Goal: Information Seeking & Learning: Learn about a topic

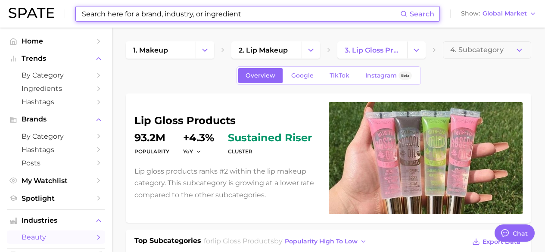
scroll to position [59, 0]
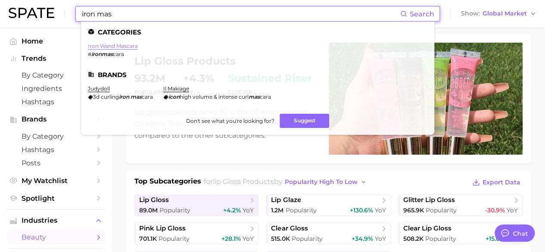
type input "iron mas"
click at [122, 46] on link "iron wand mascara" at bounding box center [113, 46] width 50 height 6
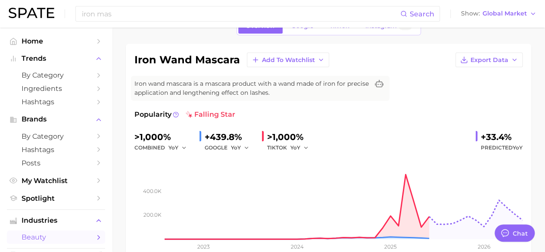
scroll to position [47, 0]
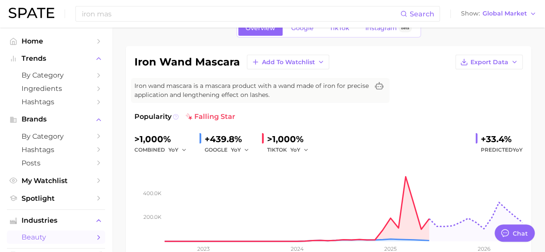
click at [176, 116] on icon at bounding box center [175, 117] width 1 height 2
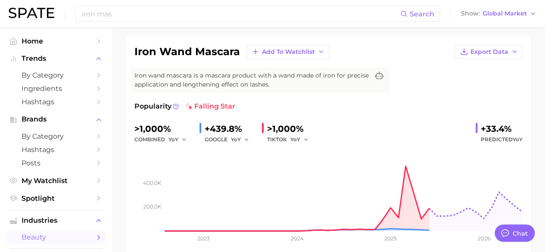
scroll to position [38, 0]
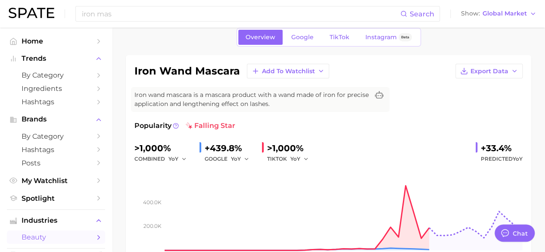
click at [229, 97] on span "Iron wand mascara is a mascara product with a wand made of iron for precise app…" at bounding box center [252, 100] width 235 height 18
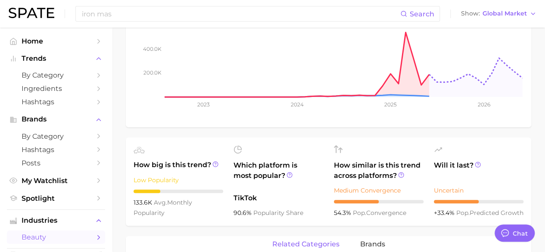
scroll to position [206, 0]
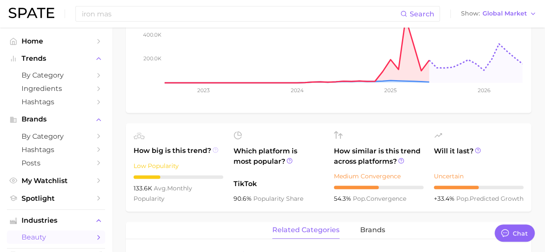
click at [213, 149] on icon at bounding box center [216, 150] width 6 height 6
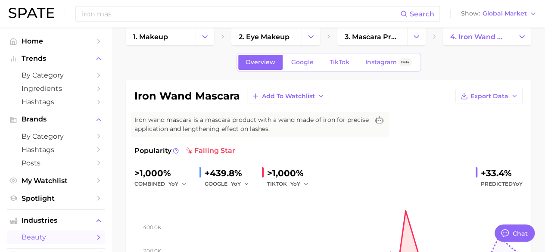
scroll to position [0, 0]
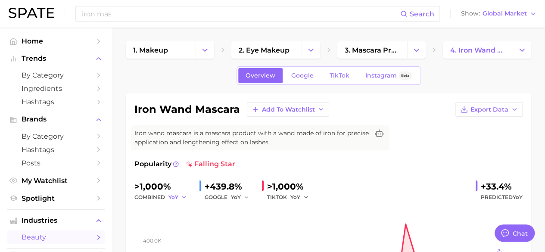
click at [182, 196] on icon "button" at bounding box center [184, 197] width 6 height 6
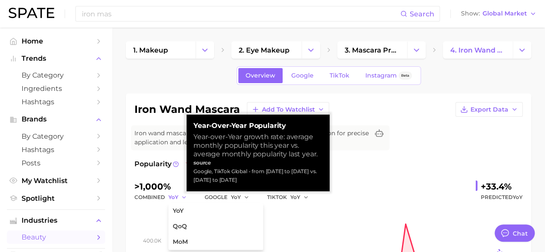
click at [182, 196] on icon "button" at bounding box center [184, 197] width 6 height 6
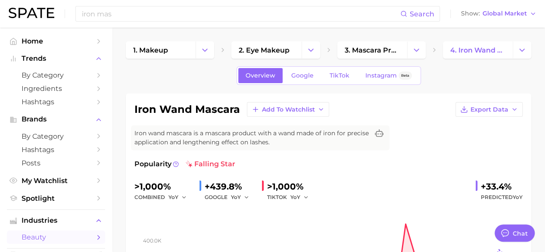
click at [155, 195] on div "combined YoY" at bounding box center [164, 197] width 58 height 10
click at [175, 165] on icon at bounding box center [176, 164] width 6 height 6
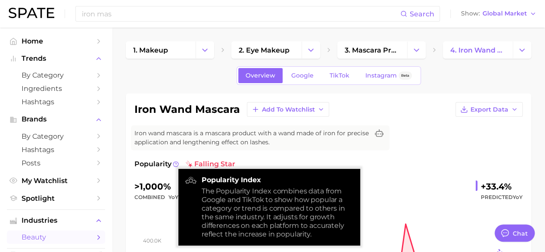
click at [155, 162] on span "Popularity" at bounding box center [153, 164] width 37 height 10
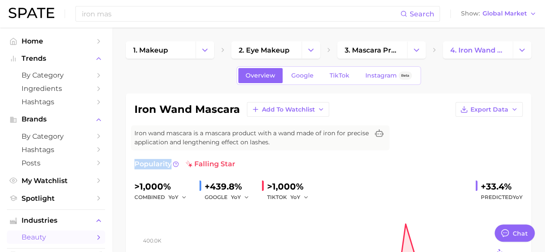
click at [155, 162] on span "Popularity" at bounding box center [153, 164] width 37 height 10
click at [294, 157] on div "iron wand mascara Add to Watchlist Export Data Iron wand mascara is a mascara p…" at bounding box center [329, 206] width 388 height 208
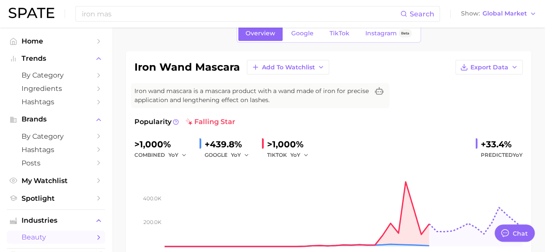
scroll to position [75, 0]
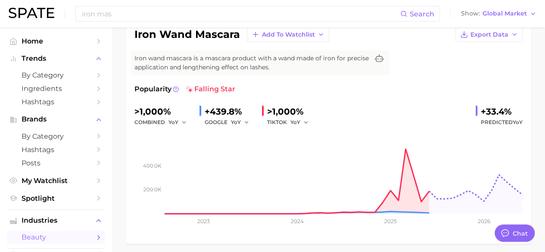
click at [347, 114] on div ">1,000% combined YoY +439.8% GOOGLE YoY >1,000% TIKTOK YoY +33.4% Predicted YoY" at bounding box center [329, 116] width 388 height 23
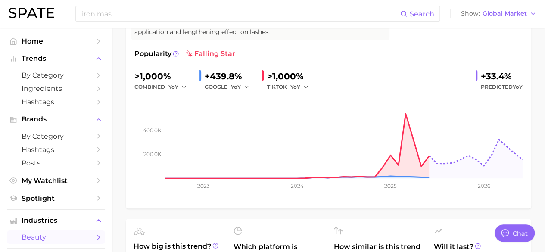
scroll to position [110, 0]
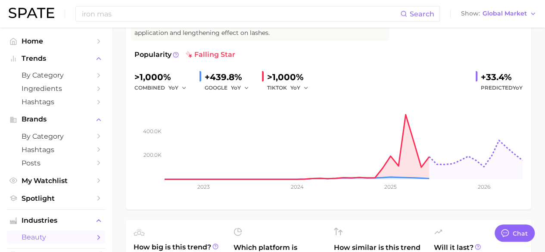
click at [496, 83] on span "Predicted YoY" at bounding box center [502, 88] width 42 height 10
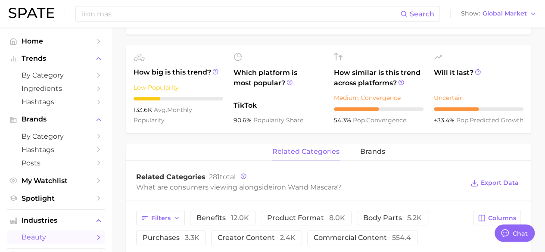
scroll to position [289, 0]
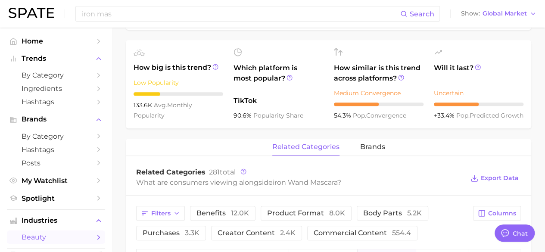
click at [172, 82] on div "Low Popularity" at bounding box center [179, 83] width 90 height 10
click at [215, 66] on icon at bounding box center [216, 67] width 6 height 6
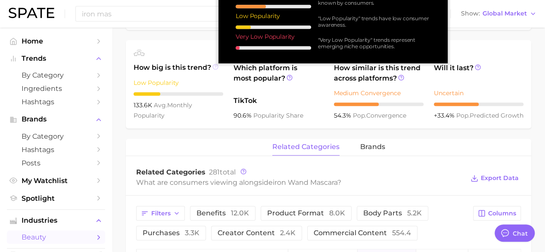
click at [215, 66] on icon at bounding box center [216, 67] width 6 height 6
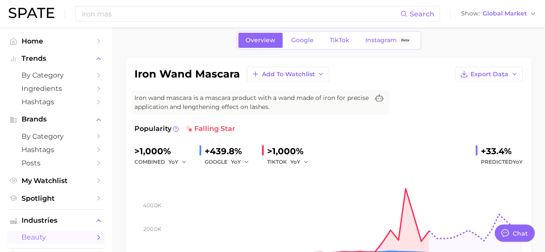
scroll to position [36, 0]
click at [501, 153] on div "+33.4%" at bounding box center [502, 151] width 42 height 14
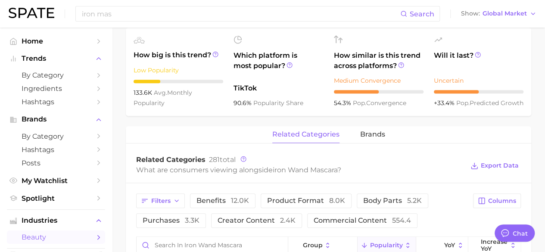
scroll to position [304, 0]
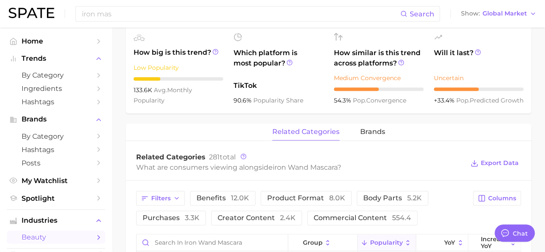
drag, startPoint x: 458, startPoint y: 87, endPoint x: 495, endPoint y: 99, distance: 38.6
click at [495, 99] on div "+33.4% pop. predicted growth" at bounding box center [479, 100] width 90 height 10
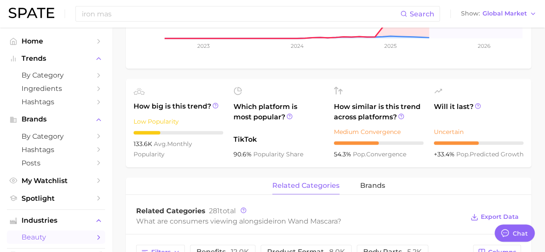
scroll to position [248, 0]
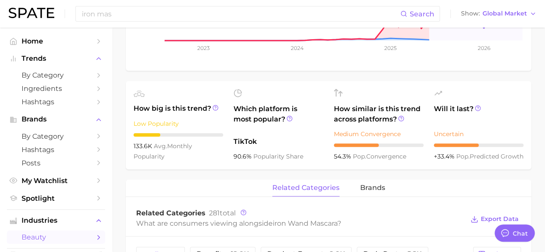
click at [445, 102] on div "Will it last? Uncertain +33.4% pop. predicted growth" at bounding box center [479, 125] width 90 height 73
click at [477, 108] on icon at bounding box center [477, 108] width 1 height 2
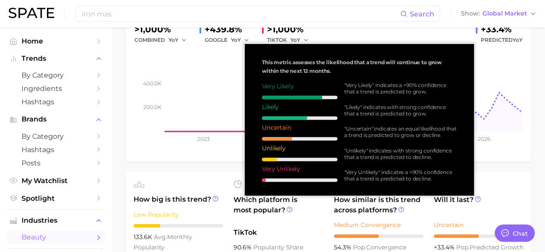
scroll to position [159, 0]
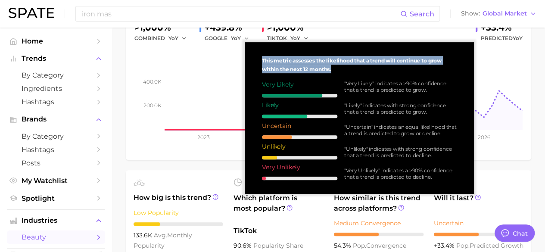
drag, startPoint x: 262, startPoint y: 59, endPoint x: 438, endPoint y: 71, distance: 176.7
click at [438, 71] on div "This metric assesses the likelihood that a trend will continue to grow within t…" at bounding box center [360, 118] width 216 height 138
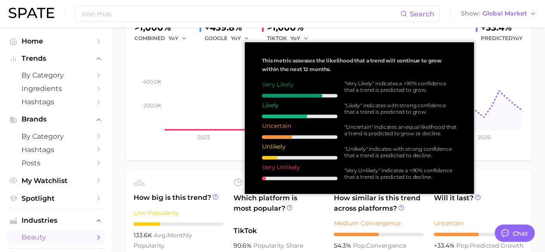
click at [422, 88] on div ""Very Likely" indicates a >90% confidence that a trend is predicted to grow." at bounding box center [400, 86] width 113 height 13
click at [423, 83] on div ""Very Likely" indicates a >90% confidence that a trend is predicted to grow." at bounding box center [400, 86] width 113 height 13
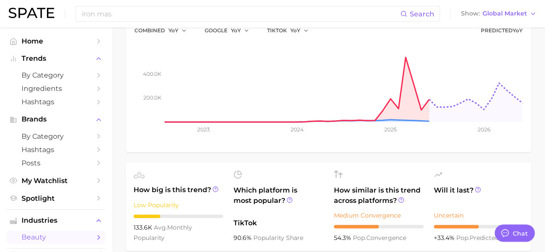
click at [455, 234] on span "+33.4%" at bounding box center [445, 238] width 22 height 8
click at [440, 187] on span "Will it last?" at bounding box center [479, 195] width 90 height 21
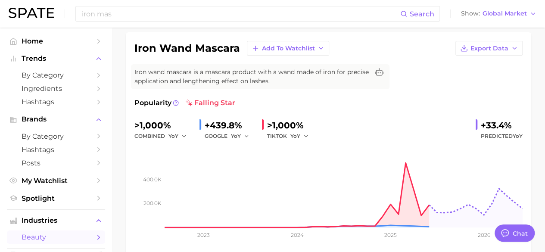
scroll to position [58, 0]
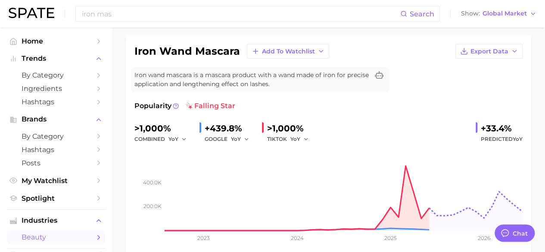
click at [476, 124] on div at bounding box center [477, 127] width 2 height 10
drag, startPoint x: 476, startPoint y: 124, endPoint x: 509, endPoint y: 128, distance: 33.4
click at [509, 128] on div "+33.4%" at bounding box center [502, 129] width 42 height 14
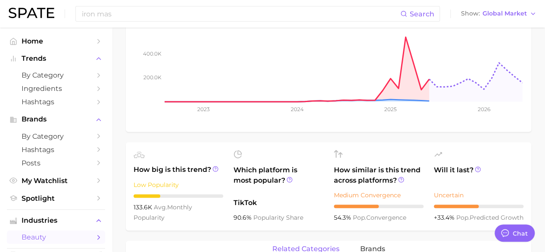
scroll to position [182, 0]
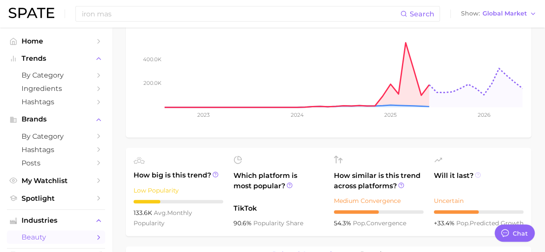
click at [476, 174] on icon at bounding box center [478, 175] width 6 height 6
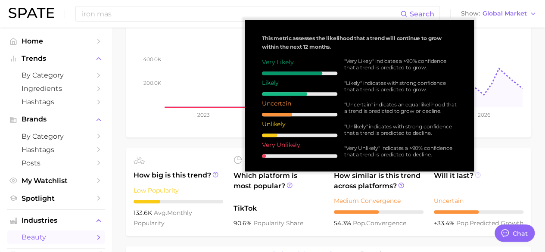
click at [477, 174] on icon at bounding box center [478, 175] width 6 height 6
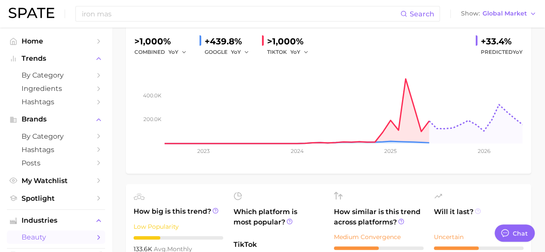
scroll to position [147, 0]
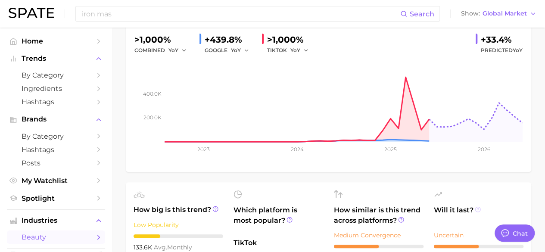
click at [475, 209] on icon at bounding box center [478, 210] width 6 height 6
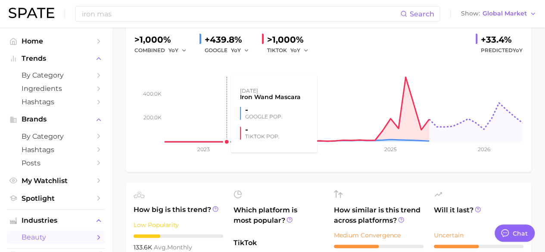
scroll to position [0, 0]
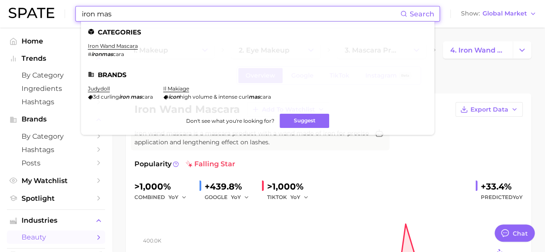
click at [242, 19] on input "iron mas" at bounding box center [240, 13] width 319 height 15
drag, startPoint x: 150, startPoint y: 16, endPoint x: 58, endPoint y: 15, distance: 92.7
click at [58, 15] on div "iron mas Search Categories iron wand mascara # ironmas cara Brands judydoll 3d …" at bounding box center [273, 14] width 528 height 28
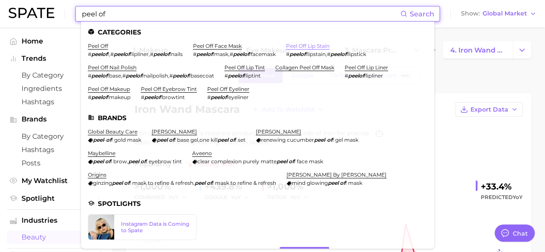
type input "peel of"
click at [321, 47] on link "peel off lip stain" at bounding box center [308, 46] width 44 height 6
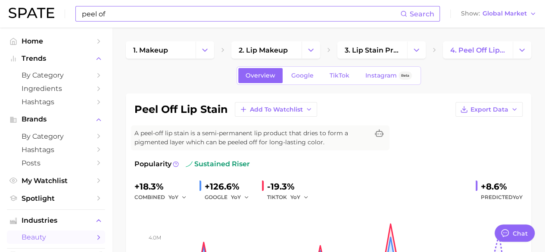
scroll to position [1, 0]
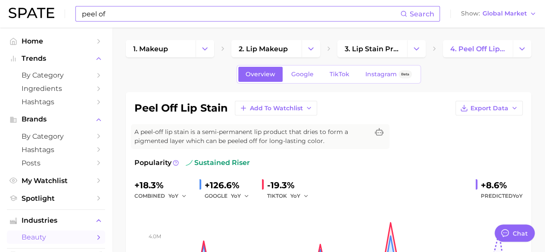
click at [207, 16] on input "peel of" at bounding box center [240, 13] width 319 height 15
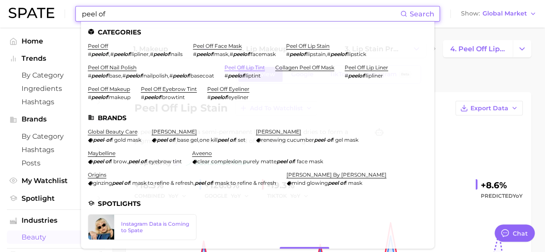
click at [249, 69] on link "peel off lip tint" at bounding box center [245, 67] width 41 height 6
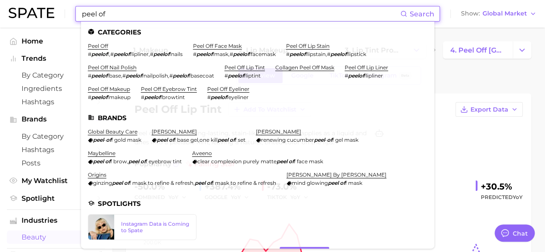
click at [151, 15] on input "peel of" at bounding box center [240, 13] width 319 height 15
click at [97, 89] on link "peel off makeup" at bounding box center [109, 89] width 42 height 6
click at [146, 19] on input "peel of" at bounding box center [240, 13] width 319 height 15
click at [330, 48] on link "peel off lip stain" at bounding box center [308, 46] width 44 height 6
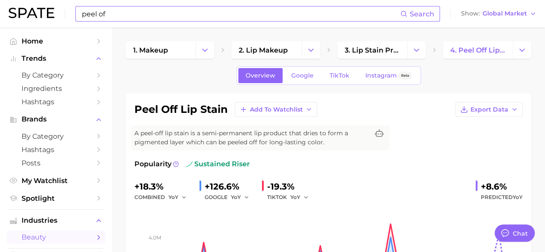
scroll to position [13, 0]
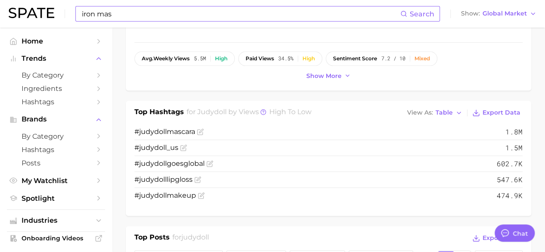
click at [206, 16] on input "iron mas" at bounding box center [240, 13] width 319 height 15
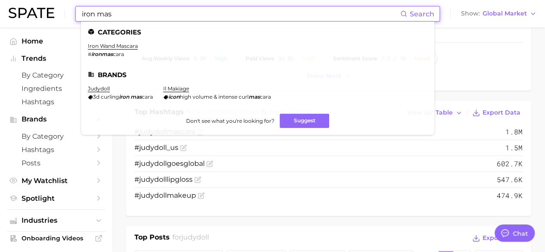
paste input "peel off lip stain"
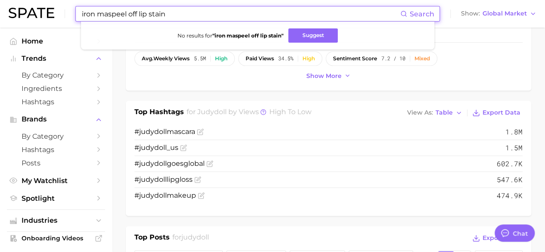
drag, startPoint x: 111, startPoint y: 15, endPoint x: 72, endPoint y: 12, distance: 39.8
click at [72, 12] on div "iron maspeel off lip stain Search No results for " iron maspeel off lip stain "…" at bounding box center [273, 14] width 528 height 28
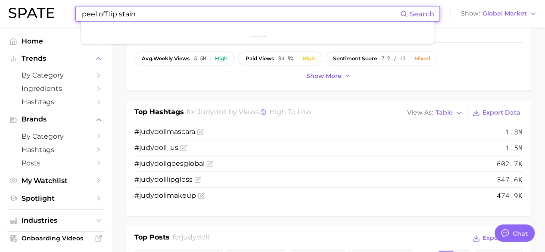
type input "peel off lip stain"
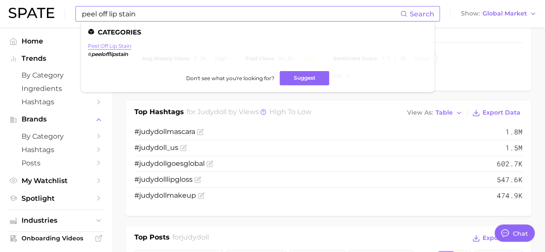
click at [107, 46] on link "peel off lip stain" at bounding box center [110, 46] width 44 height 6
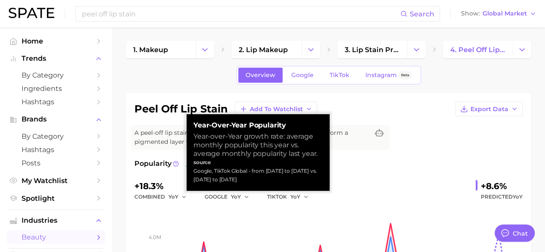
scroll to position [3, 0]
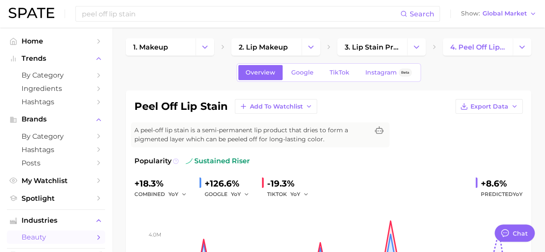
click at [176, 160] on icon at bounding box center [176, 161] width 6 height 6
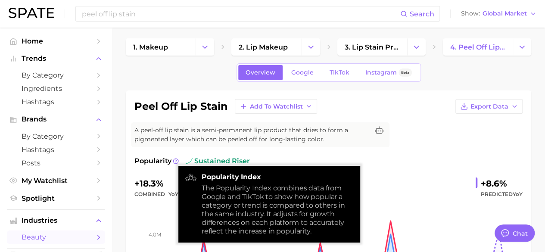
click at [165, 196] on div "combined YoY" at bounding box center [164, 194] width 58 height 10
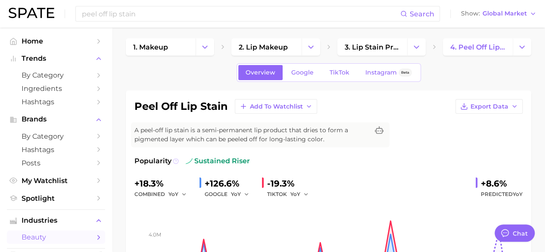
click at [175, 160] on icon at bounding box center [176, 161] width 6 height 6
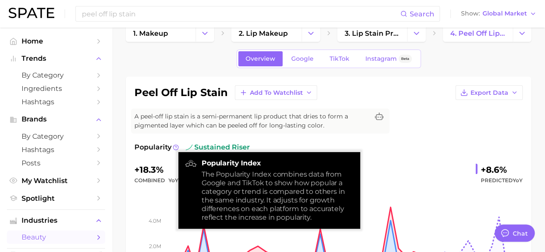
scroll to position [18, 0]
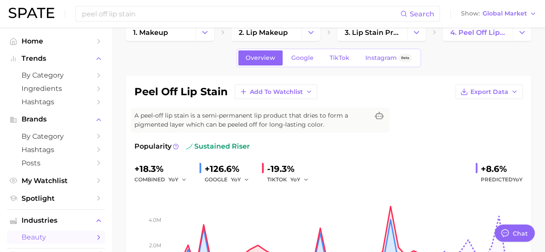
click at [399, 134] on div "peel off lip stain Add to Watchlist Export Data A peel-off lip stain is a semi-…" at bounding box center [329, 189] width 388 height 208
click at [179, 176] on button "YoY" at bounding box center [178, 180] width 19 height 10
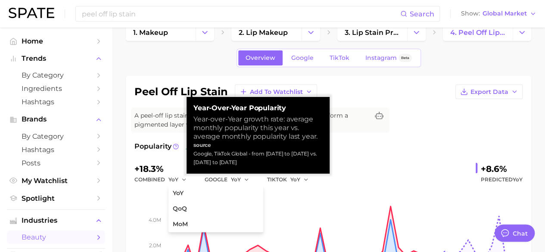
click at [158, 181] on div "combined YoY YoY QoQ MoM" at bounding box center [164, 180] width 58 height 10
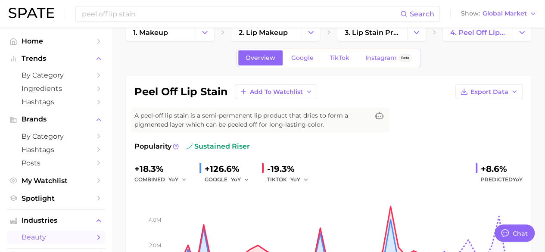
click at [146, 169] on div "+18.3%" at bounding box center [164, 169] width 58 height 14
click at [241, 178] on button "YoY" at bounding box center [240, 180] width 19 height 10
click at [183, 179] on icon "button" at bounding box center [184, 180] width 6 height 6
click at [249, 178] on div "YoY" at bounding box center [243, 180] width 24 height 10
click at [247, 178] on icon "button" at bounding box center [247, 180] width 6 height 6
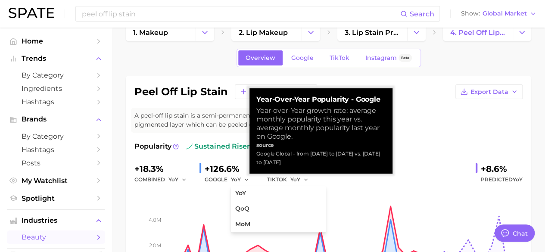
click at [432, 142] on div "Popularity sustained riser" at bounding box center [329, 146] width 388 height 10
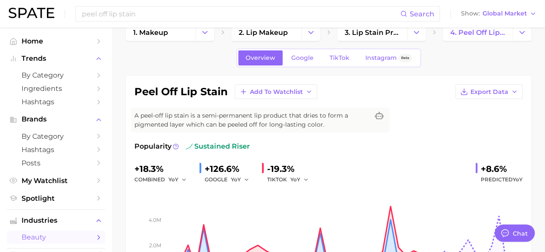
scroll to position [61, 0]
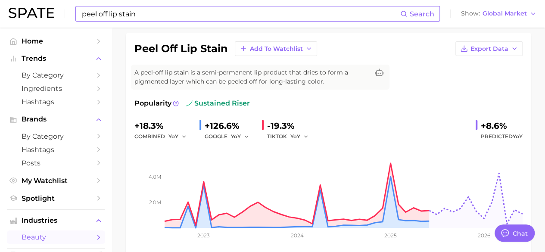
click at [143, 19] on input "peel off lip stain" at bounding box center [240, 13] width 319 height 15
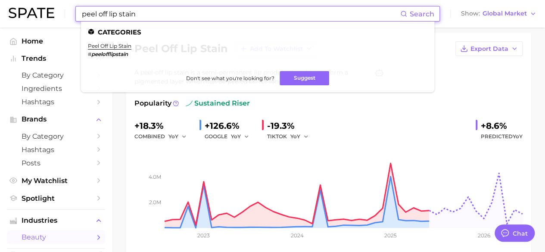
drag, startPoint x: 116, startPoint y: 16, endPoint x: 71, endPoint y: 17, distance: 45.7
click at [71, 17] on div "peel off lip stain Search Categories peel off lip stain # peelofflipstain Don't…" at bounding box center [273, 14] width 528 height 28
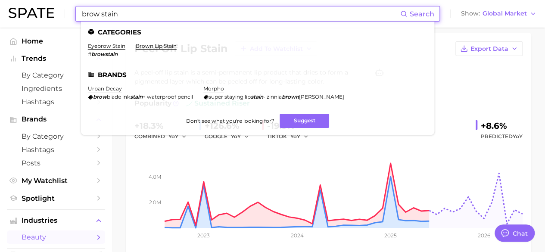
type input "brow stain"
click at [204, 13] on input "brow stain" at bounding box center [240, 13] width 319 height 15
click at [113, 45] on link "eyebrow stain" at bounding box center [107, 46] width 38 height 6
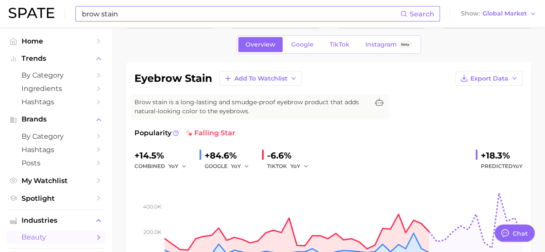
scroll to position [31, 0]
click at [340, 49] on link "TikTok" at bounding box center [340, 44] width 34 height 15
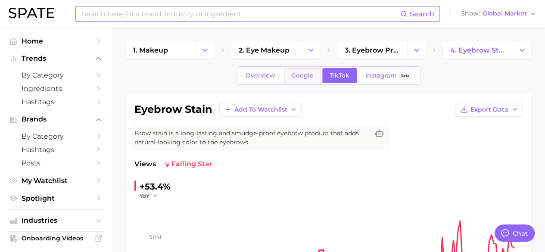
click at [305, 75] on span "Google" at bounding box center [302, 75] width 22 height 7
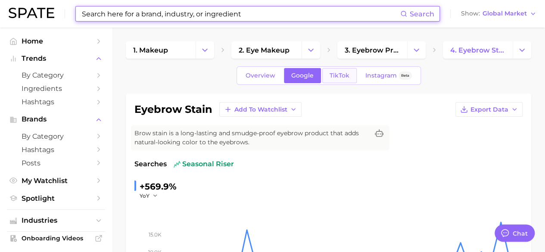
click at [348, 78] on span "TikTok" at bounding box center [340, 75] width 20 height 7
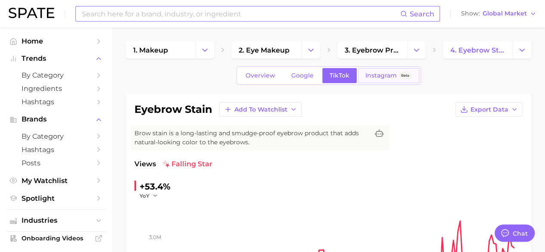
click at [372, 75] on span "Instagram" at bounding box center [381, 75] width 31 height 7
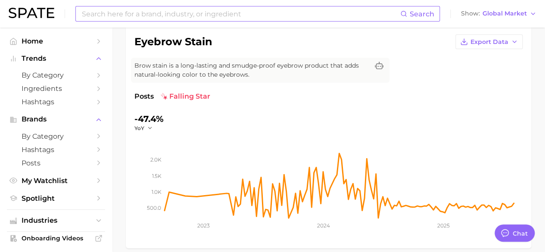
scroll to position [21, 0]
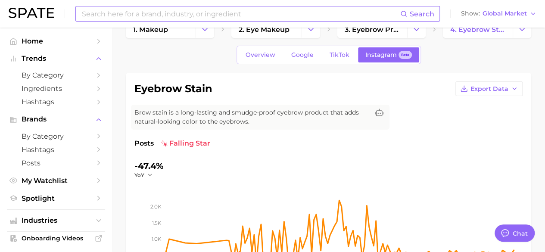
click at [330, 47] on div "Overview Google TikTok Instagram Beta" at bounding box center [329, 55] width 185 height 19
click at [332, 60] on link "TikTok" at bounding box center [340, 54] width 34 height 15
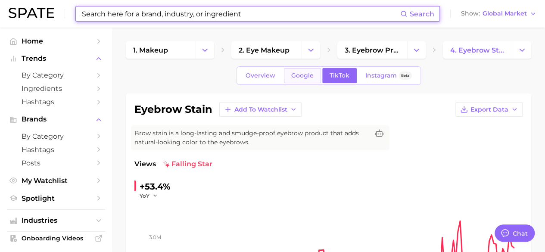
click at [297, 75] on span "Google" at bounding box center [302, 75] width 22 height 7
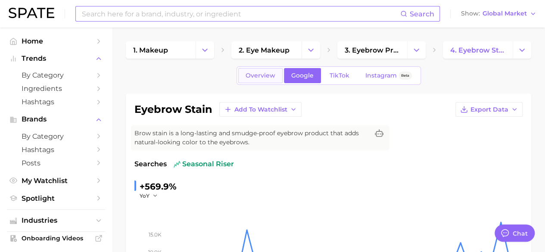
click at [264, 77] on span "Overview" at bounding box center [261, 75] width 30 height 7
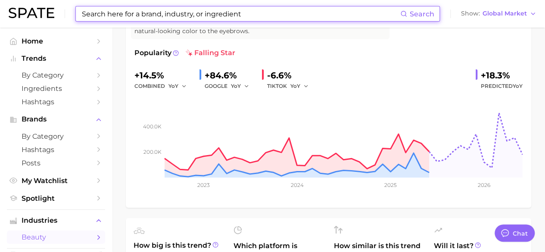
scroll to position [115, 0]
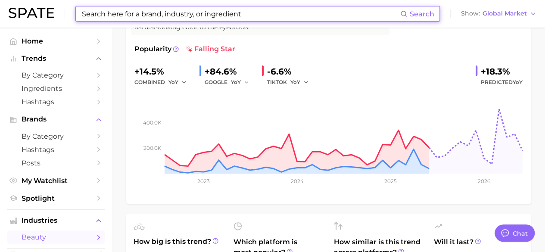
click at [148, 68] on div "+14.5%" at bounding box center [164, 72] width 58 height 14
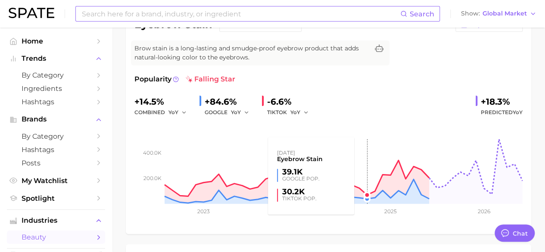
scroll to position [85, 0]
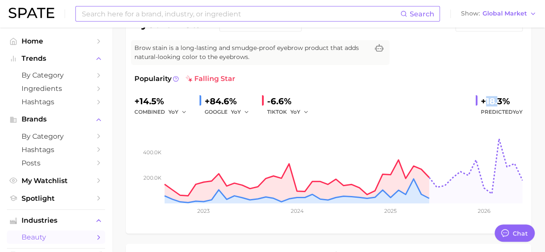
drag, startPoint x: 483, startPoint y: 97, endPoint x: 498, endPoint y: 103, distance: 15.9
click at [498, 103] on div "+18.3%" at bounding box center [502, 101] width 42 height 14
click at [150, 109] on div "combined YoY" at bounding box center [164, 112] width 58 height 10
click at [181, 109] on icon "button" at bounding box center [184, 112] width 6 height 6
click at [183, 97] on div "+14.5%" at bounding box center [164, 101] width 58 height 14
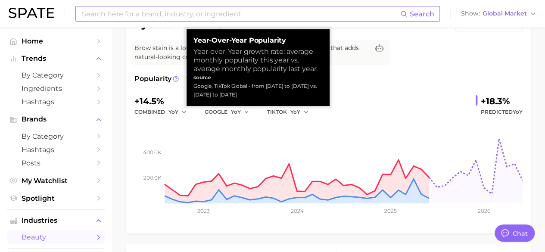
drag, startPoint x: 252, startPoint y: 95, endPoint x: 192, endPoint y: 88, distance: 59.8
click at [192, 88] on div "Year-over-Year Popularity Year-over-Year growth rate: average monthly popularit…" at bounding box center [258, 67] width 143 height 77
copy div "Google, TikTok Global - from [DATE] to [DATE] vs. [DATE] to [DATE]"
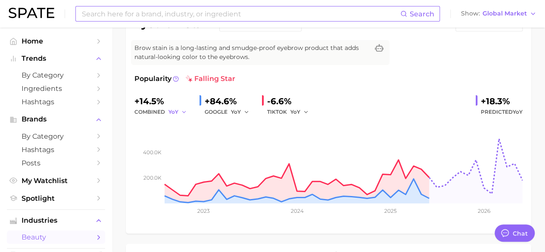
click at [182, 113] on icon "button" at bounding box center [184, 112] width 6 height 6
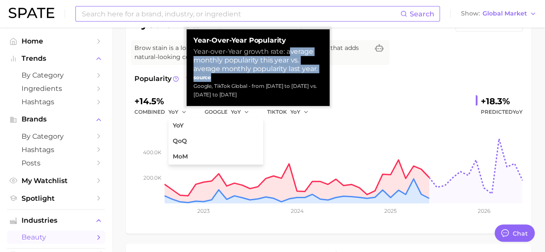
drag, startPoint x: 289, startPoint y: 51, endPoint x: 318, endPoint y: 75, distance: 37.4
click at [318, 75] on div "Year-over-Year Popularity Year-over-Year growth rate: average monthly popularit…" at bounding box center [258, 67] width 129 height 63
click at [299, 62] on div "Year-over-Year growth rate: average monthly popularity this year vs. average mo…" at bounding box center [258, 60] width 129 height 26
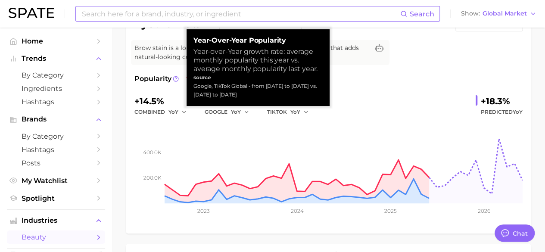
drag, startPoint x: 195, startPoint y: 39, endPoint x: 260, endPoint y: 96, distance: 86.8
click at [260, 96] on div "Year-over-Year Popularity Year-over-Year growth rate: average monthly popularit…" at bounding box center [258, 67] width 129 height 63
copy div "Year-over-Year Popularity Year-over-Year growth rate: average monthly popularit…"
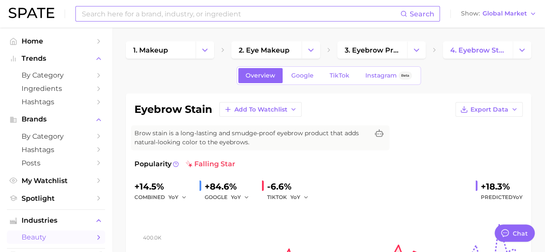
scroll to position [3, 0]
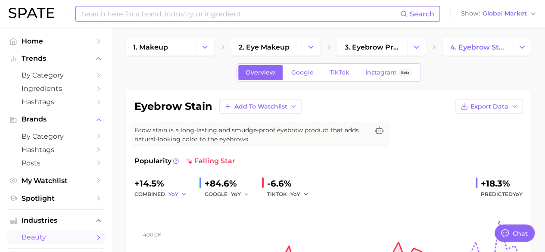
click at [182, 192] on icon "button" at bounding box center [184, 194] width 6 height 6
click at [182, 194] on polyline "button" at bounding box center [183, 194] width 3 height 1
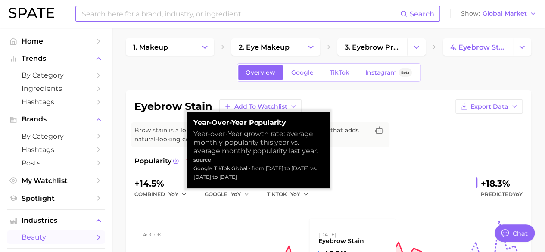
click at [300, 206] on rect at bounding box center [329, 243] width 388 height 86
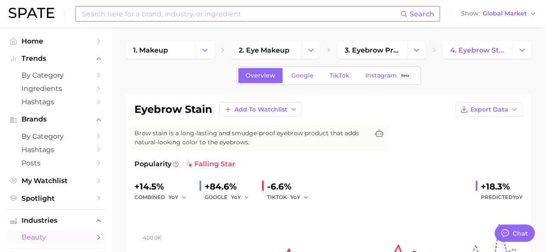
scroll to position [0, 0]
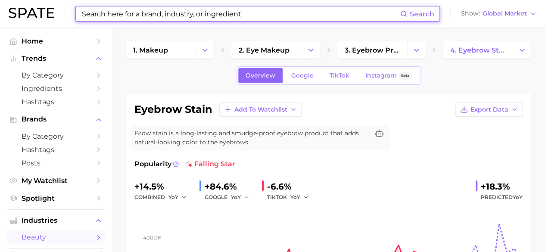
click at [173, 15] on input at bounding box center [240, 13] width 319 height 15
click at [268, 6] on input at bounding box center [240, 13] width 319 height 15
click at [266, 16] on input at bounding box center [240, 13] width 319 height 15
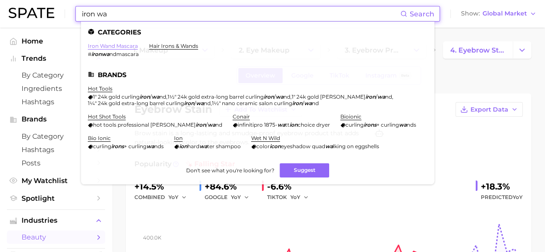
type input "iron wa"
click at [127, 46] on link "iron wand mascara" at bounding box center [113, 46] width 50 height 6
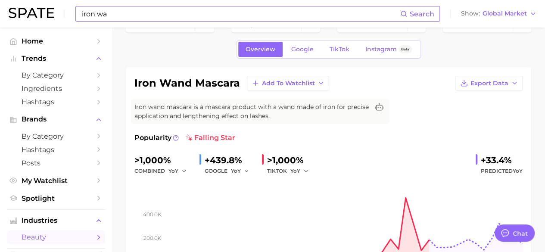
scroll to position [27, 0]
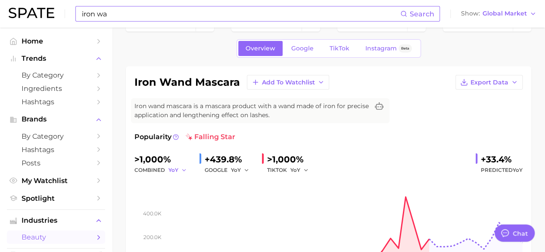
click at [185, 170] on icon "button" at bounding box center [184, 170] width 6 height 6
click at [432, 138] on div "Popularity falling star" at bounding box center [329, 137] width 388 height 10
